Goal: Find contact information: Find contact information

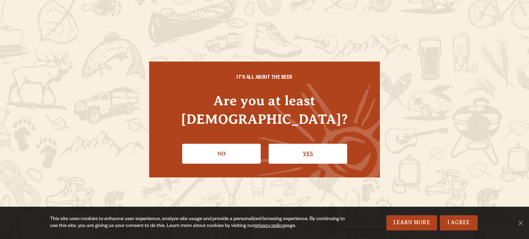
click at [331, 147] on link "Yes" at bounding box center [308, 154] width 79 height 20
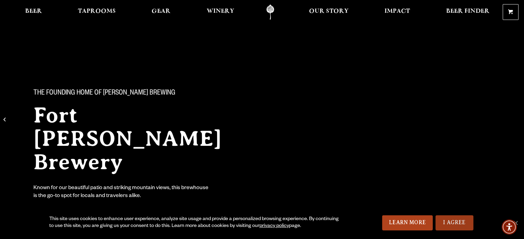
click at [464, 228] on link "I Agree" at bounding box center [454, 223] width 38 height 15
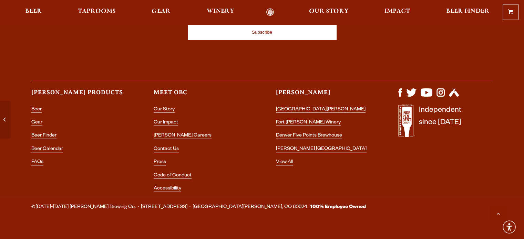
scroll to position [3010, 0]
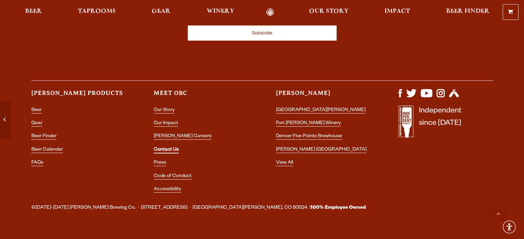
click at [173, 147] on link "Contact Us" at bounding box center [166, 150] width 25 height 6
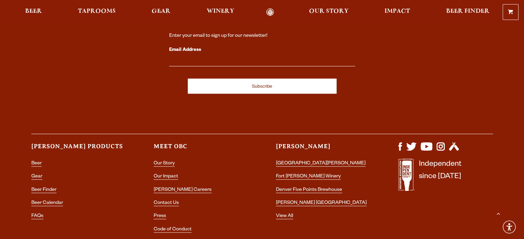
scroll to position [1344, 0]
